Goal: Task Accomplishment & Management: Complete application form

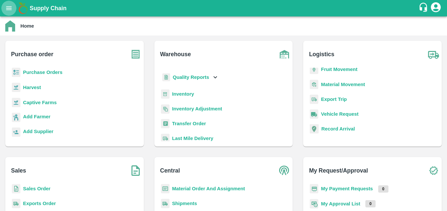
click at [10, 13] on button "open drawer" at bounding box center [8, 8] width 15 height 15
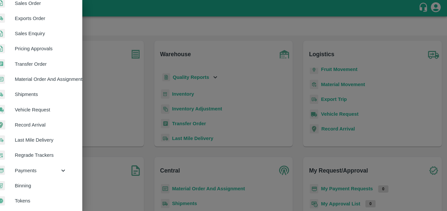
scroll to position [0, 17]
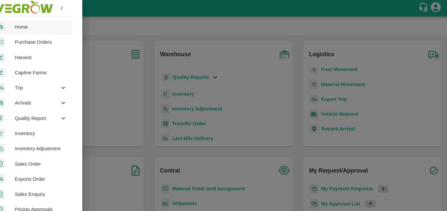
click at [139, 110] on div at bounding box center [223, 105] width 447 height 211
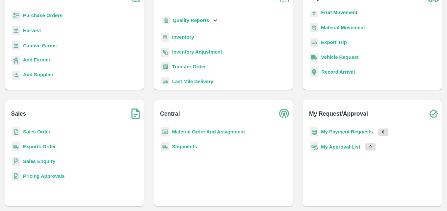
scroll to position [57, 0]
click at [138, 116] on img at bounding box center [135, 114] width 16 height 16
click at [133, 117] on img at bounding box center [135, 114] width 16 height 16
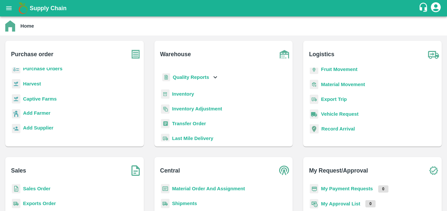
scroll to position [0, 0]
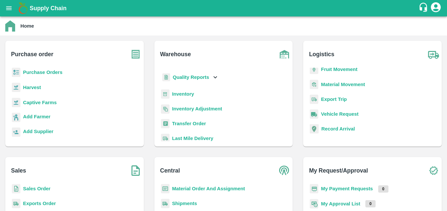
click at [52, 74] on b "Purchase Orders" at bounding box center [43, 72] width 40 height 5
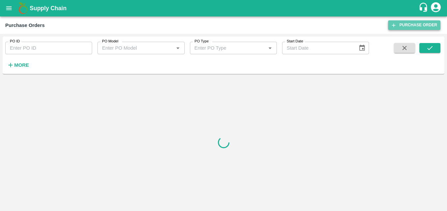
click at [422, 26] on link "Purchase Order" at bounding box center [414, 25] width 52 height 10
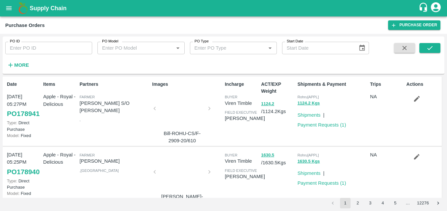
click at [7, 12] on icon "open drawer" at bounding box center [8, 8] width 7 height 7
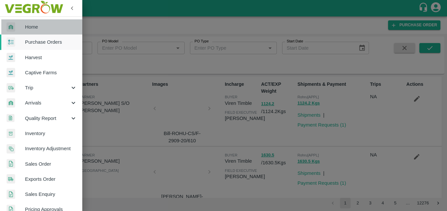
click at [42, 28] on span "Home" at bounding box center [51, 26] width 52 height 7
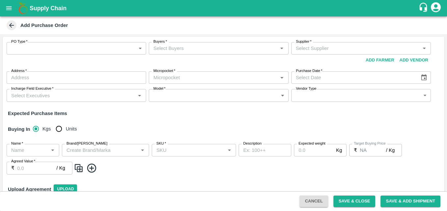
click at [12, 24] on icon at bounding box center [11, 25] width 7 height 7
